Goal: Navigation & Orientation: Find specific page/section

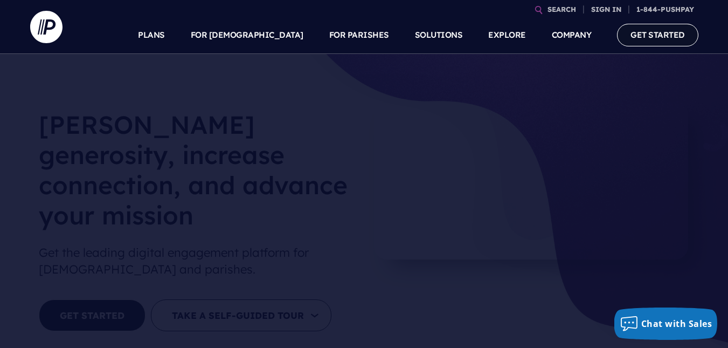
click at [665, 37] on link "GET STARTED" at bounding box center [657, 35] width 81 height 22
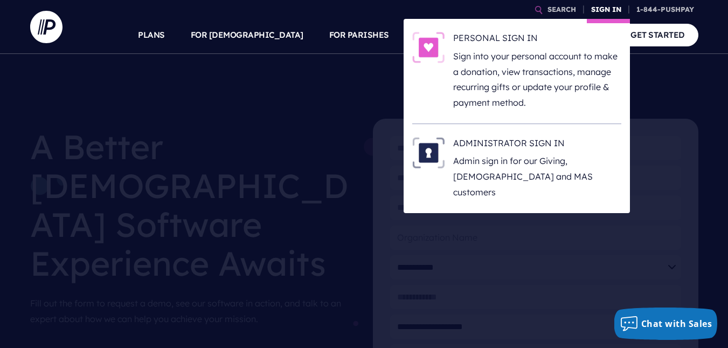
click at [619, 5] on link "SIGN IN" at bounding box center [606, 9] width 39 height 19
click at [601, 13] on link "SIGN IN" at bounding box center [606, 9] width 39 height 19
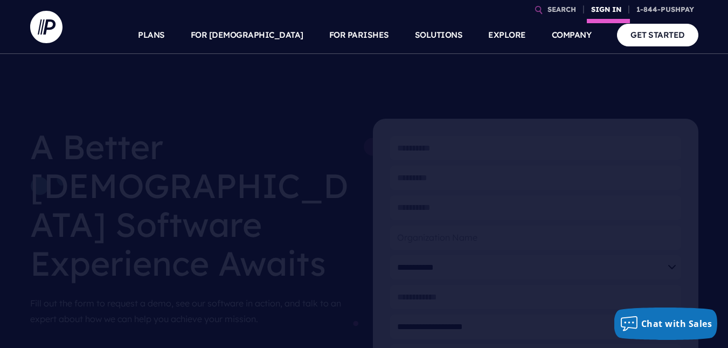
click at [601, 13] on link "SIGN IN" at bounding box center [606, 9] width 39 height 19
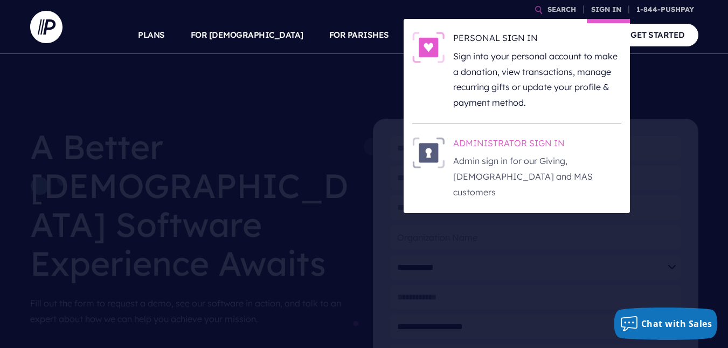
click at [508, 155] on p "Admin sign in for our Giving, [DEMOGRAPHIC_DATA] and MAS customers" at bounding box center [537, 176] width 168 height 46
